Goal: Task Accomplishment & Management: Use online tool/utility

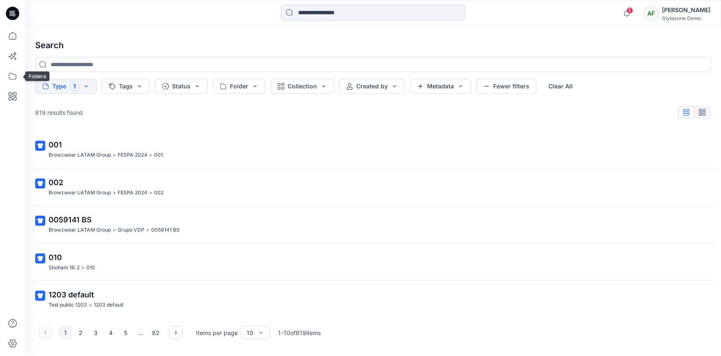
click at [12, 80] on icon at bounding box center [12, 76] width 18 height 18
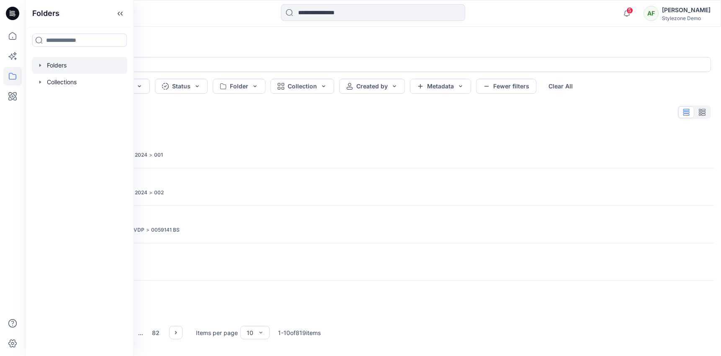
click at [93, 65] on div at bounding box center [79, 65] width 95 height 17
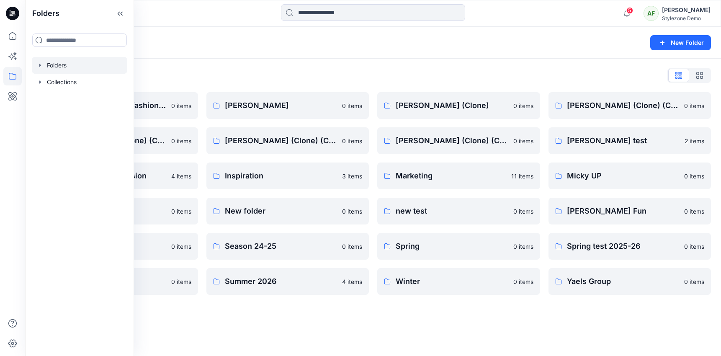
click at [294, 90] on div "Folders List A line plan is used in fashion to organize and outline a collectio…" at bounding box center [373, 182] width 696 height 246
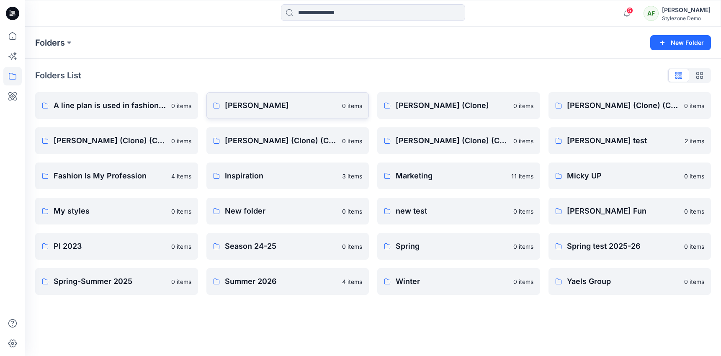
click at [294, 102] on p "[PERSON_NAME]" at bounding box center [281, 106] width 113 height 12
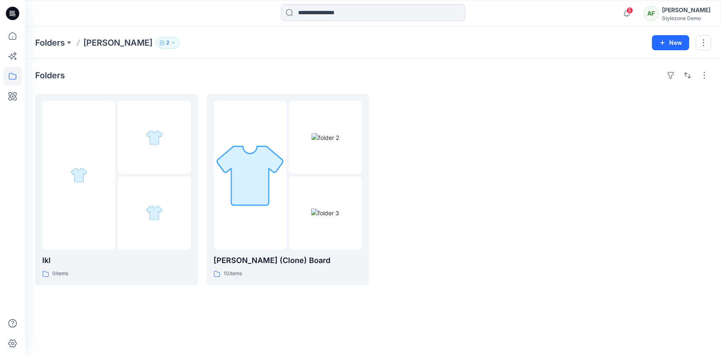
click at [695, 49] on div "New" at bounding box center [681, 42] width 59 height 15
click at [700, 48] on button "button" at bounding box center [703, 42] width 15 height 15
click at [676, 80] on button "Duplicate to..." at bounding box center [664, 78] width 90 height 15
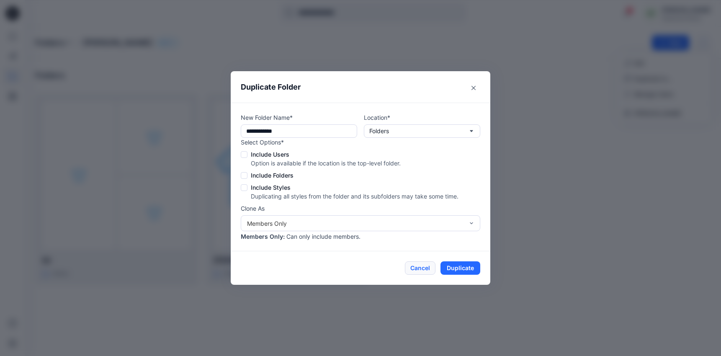
click at [418, 262] on button "Cancel" at bounding box center [420, 267] width 31 height 13
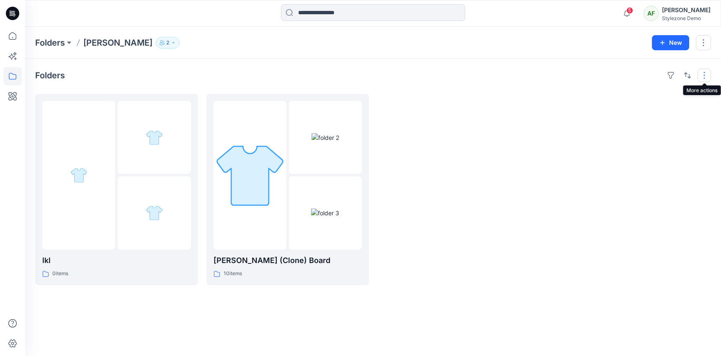
click at [704, 71] on button "button" at bounding box center [704, 75] width 13 height 13
click at [704, 40] on button "button" at bounding box center [703, 42] width 15 height 15
click at [655, 73] on button "Duplicate to..." at bounding box center [664, 78] width 90 height 15
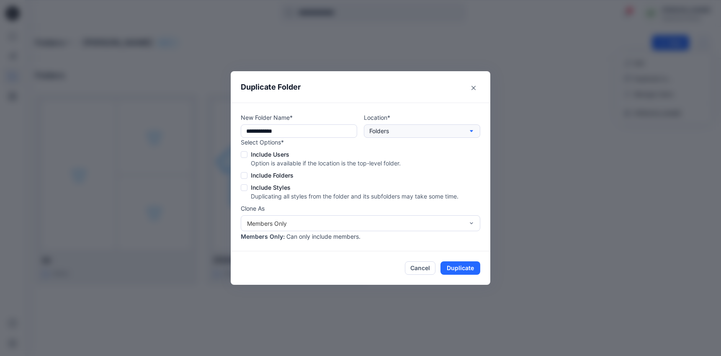
click at [408, 127] on button "Folders" at bounding box center [422, 130] width 116 height 13
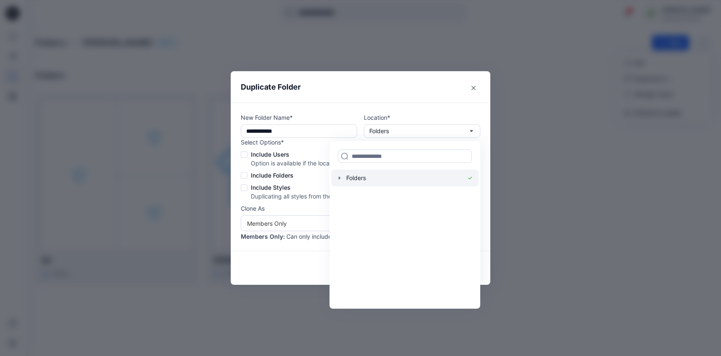
click at [350, 181] on div at bounding box center [404, 178] width 147 height 17
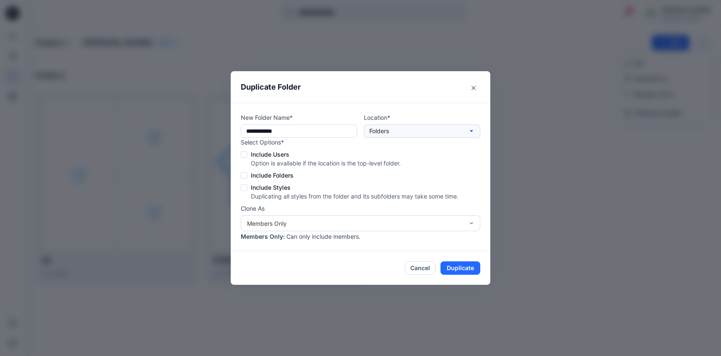
click at [383, 130] on p "Folders" at bounding box center [379, 130] width 20 height 9
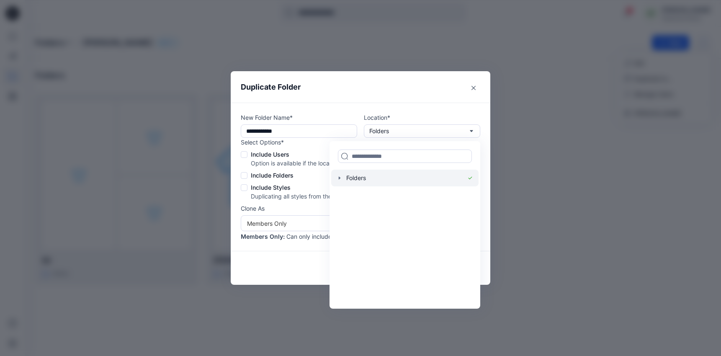
click at [340, 178] on icon "button" at bounding box center [340, 177] width 2 height 3
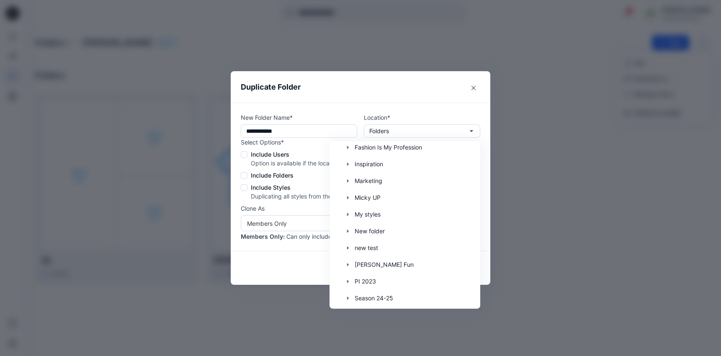
scroll to position [191, 0]
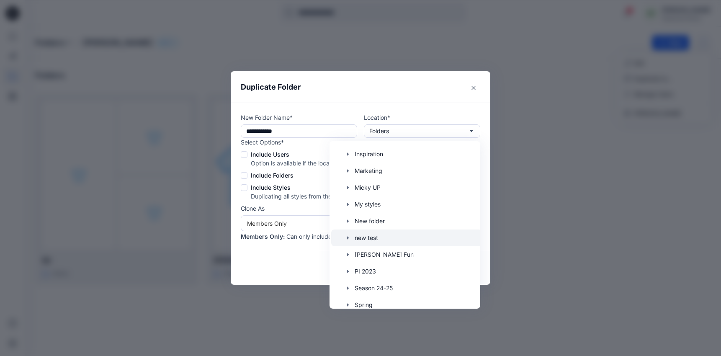
click at [399, 236] on div at bounding box center [406, 238] width 151 height 17
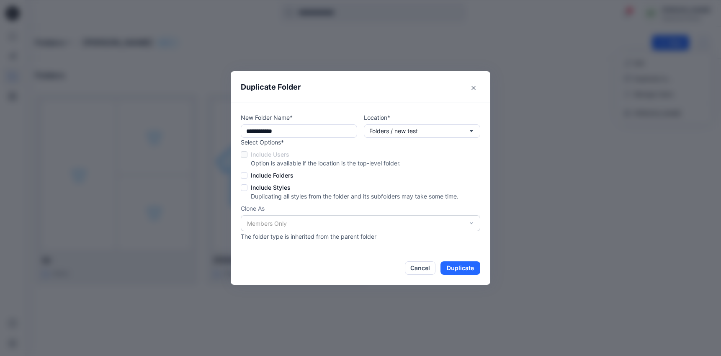
scroll to position [0, 0]
click at [473, 90] on button "Close" at bounding box center [473, 87] width 13 height 13
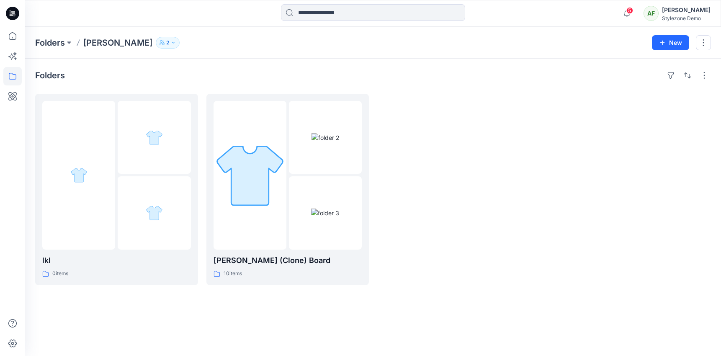
click at [523, 83] on div "Folders lkl 0 items [PERSON_NAME] test (Clone) Board 10 items" at bounding box center [373, 207] width 696 height 297
click at [312, 142] on img at bounding box center [326, 137] width 28 height 9
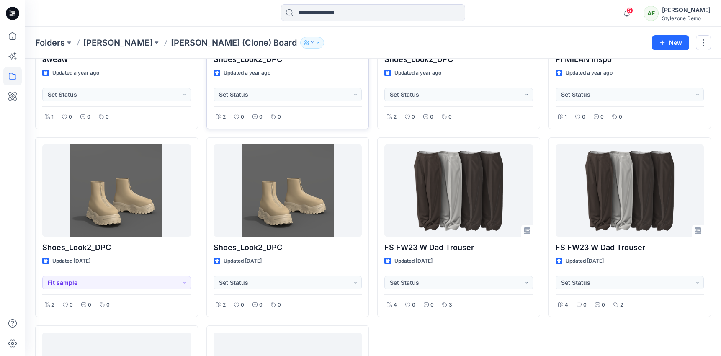
scroll to position [375, 0]
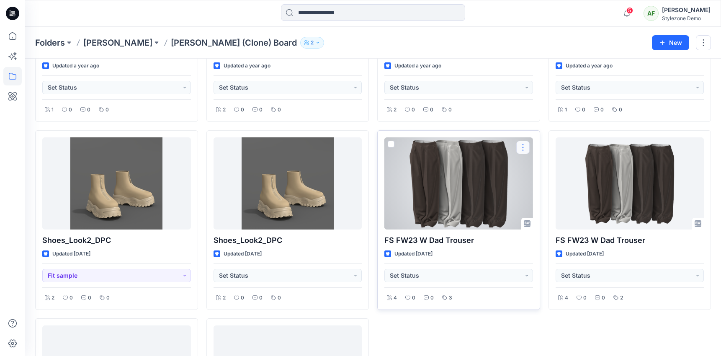
click at [524, 150] on button "button" at bounding box center [522, 147] width 13 height 13
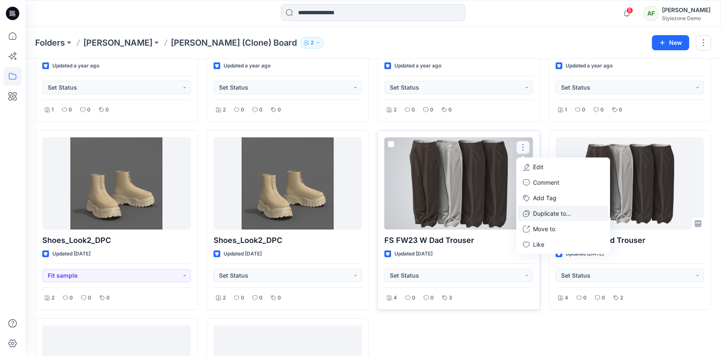
click at [544, 212] on p "Duplicate to..." at bounding box center [552, 213] width 38 height 9
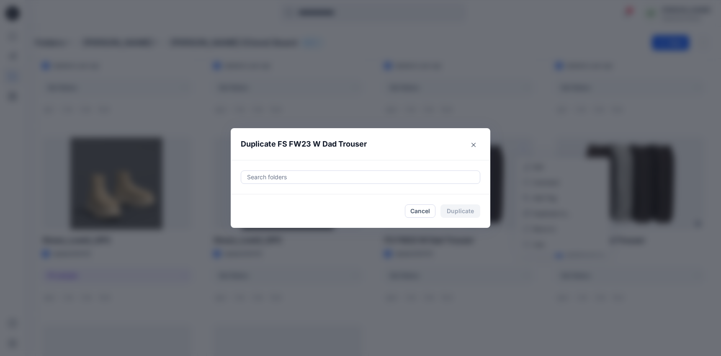
click at [315, 170] on div "Search folders" at bounding box center [361, 177] width 260 height 34
click at [310, 180] on div at bounding box center [360, 177] width 229 height 10
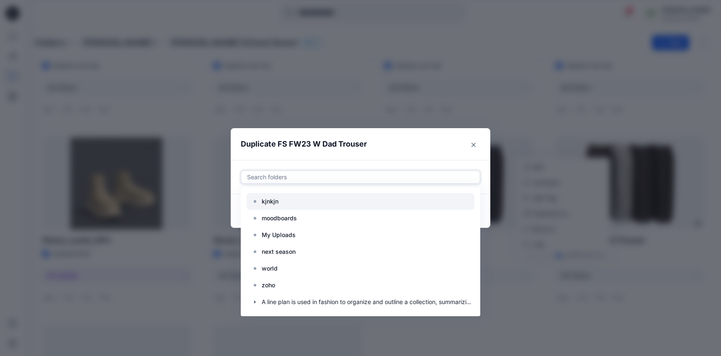
click at [290, 199] on div at bounding box center [361, 201] width 228 height 17
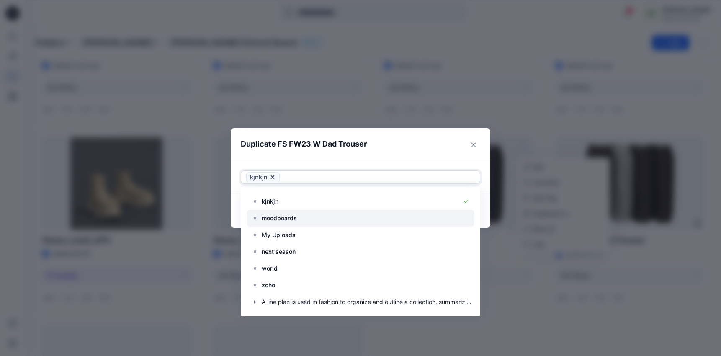
click at [291, 218] on p "moodboards" at bounding box center [279, 218] width 35 height 10
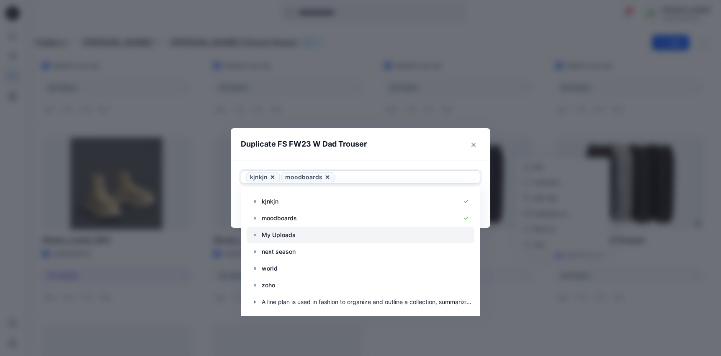
click at [291, 241] on div at bounding box center [361, 235] width 228 height 17
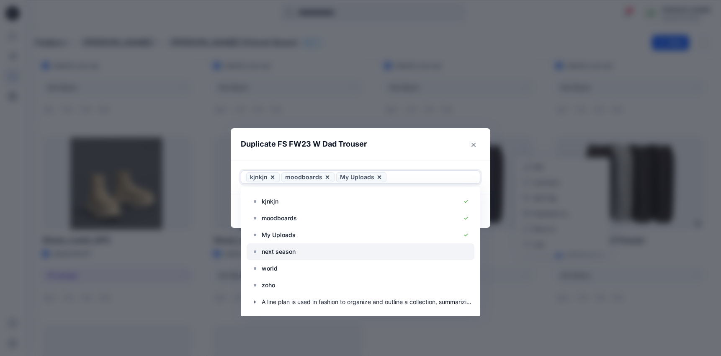
click at [291, 258] on div at bounding box center [361, 251] width 228 height 17
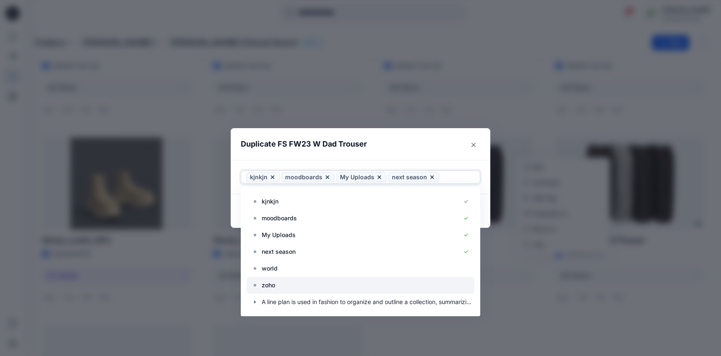
click at [292, 277] on div at bounding box center [361, 285] width 228 height 17
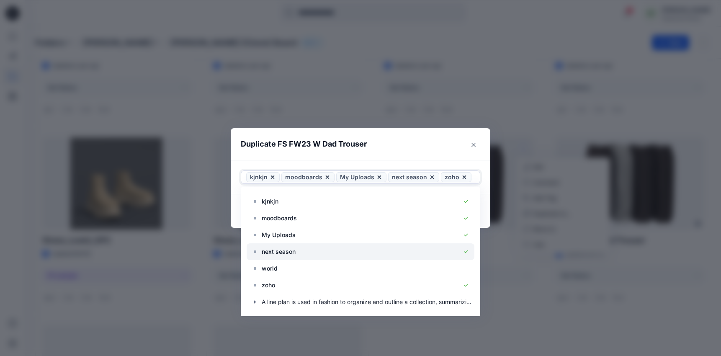
click at [294, 258] on div at bounding box center [361, 251] width 228 height 17
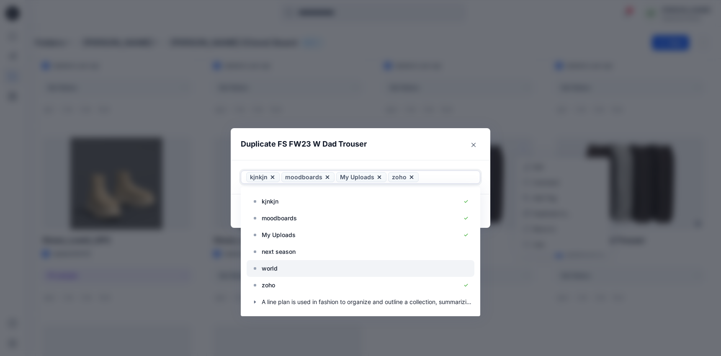
click at [294, 268] on div at bounding box center [361, 268] width 228 height 17
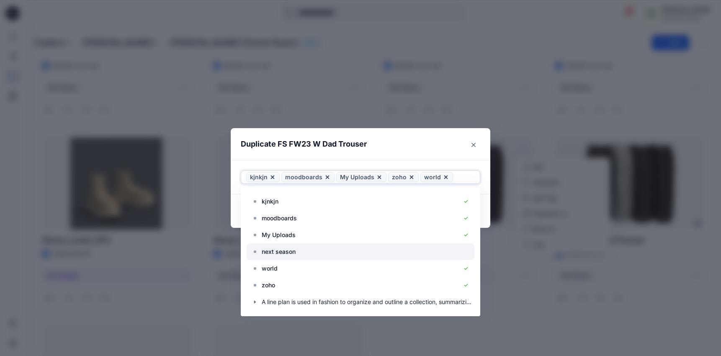
click at [294, 251] on p "next season" at bounding box center [279, 252] width 34 height 10
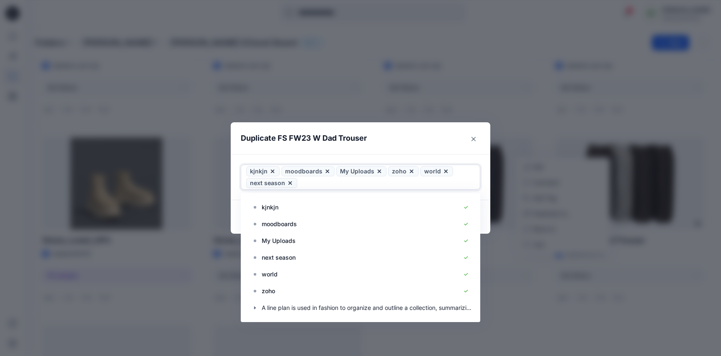
click at [374, 147] on header "Duplicate FS FW23 W Dad Trouser" at bounding box center [352, 138] width 243 height 32
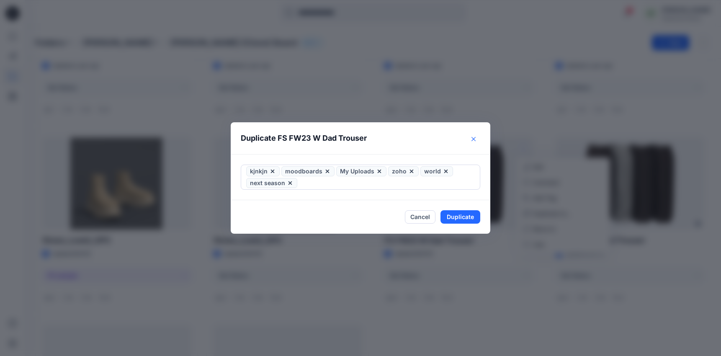
click at [475, 143] on button "Close" at bounding box center [473, 138] width 13 height 13
